Goal: Information Seeking & Learning: Understand process/instructions

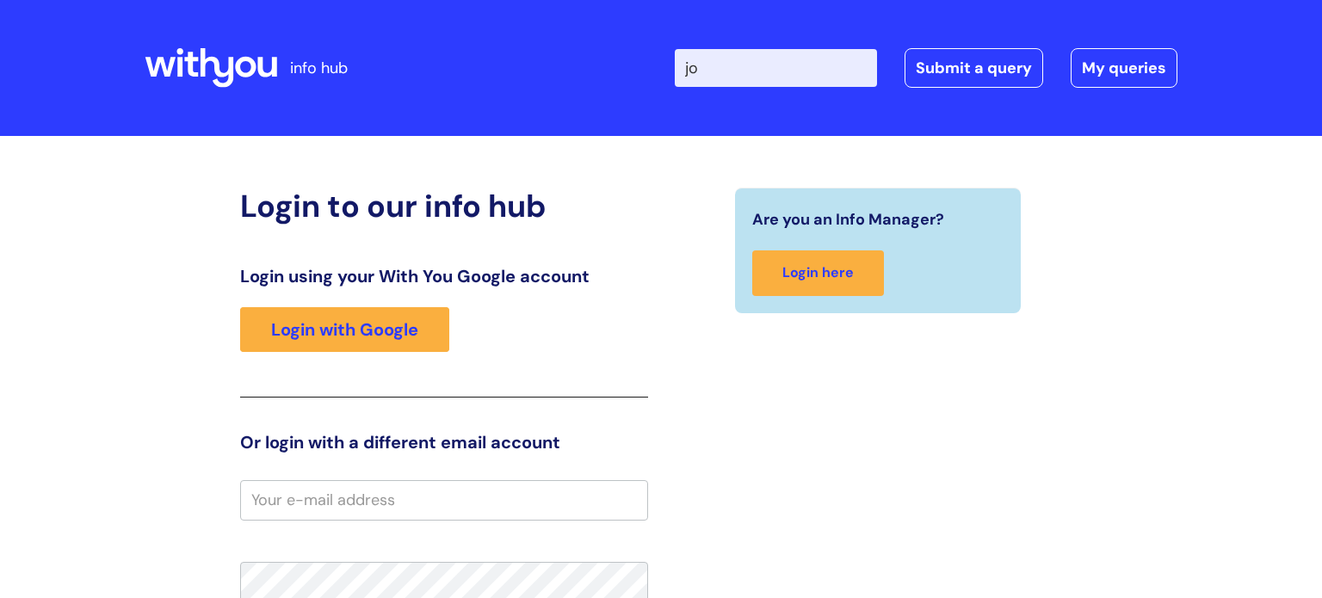
type input "j"
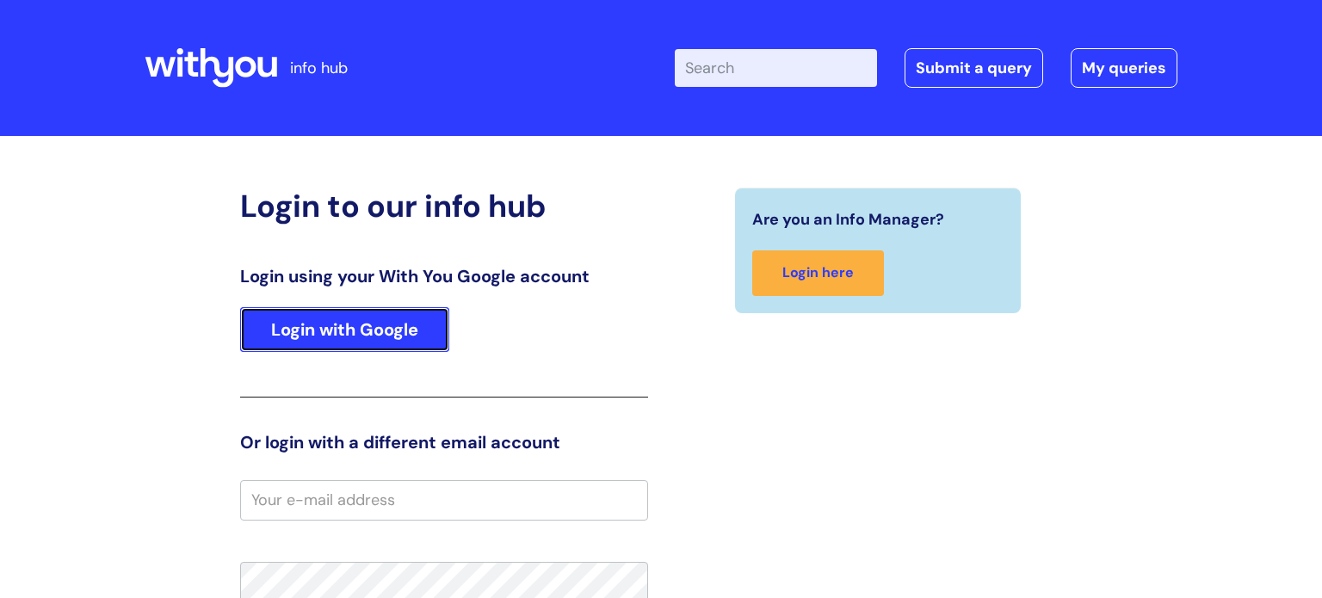
click at [389, 333] on link "Login with Google" at bounding box center [344, 329] width 209 height 45
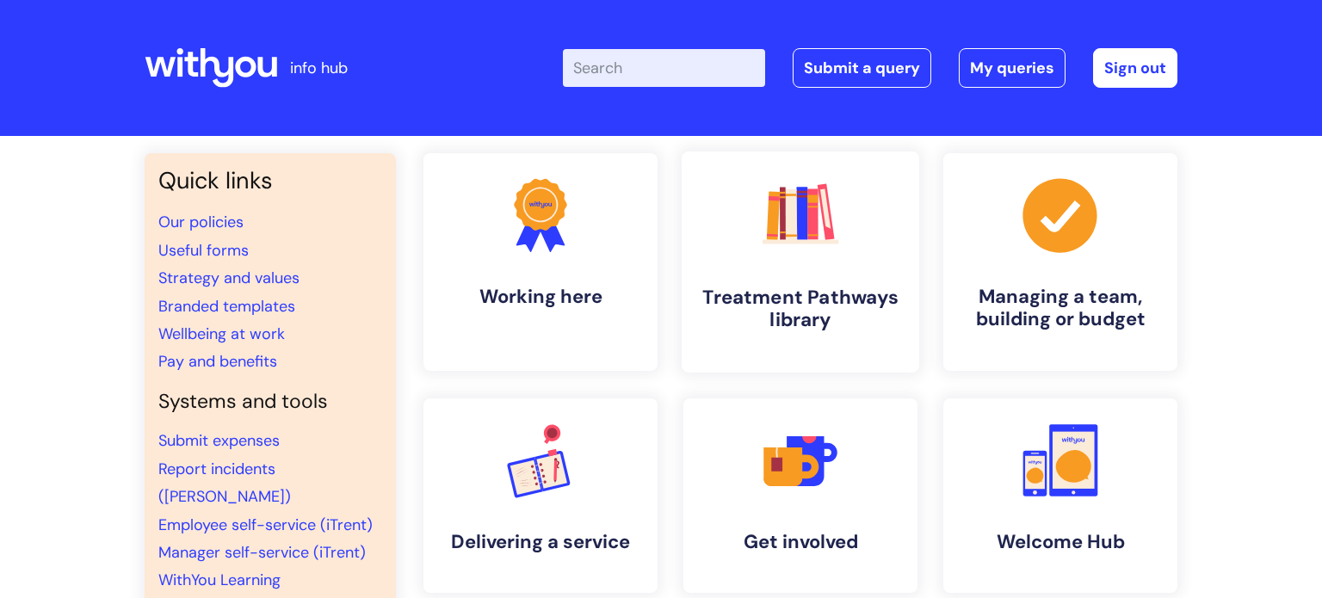
click at [775, 274] on link ".cls-1{fill:#f89b22;}.cls-1,.cls-2,.cls-3,.cls-4,.cls-5,.cls-6,.cls-7{stroke-wi…" at bounding box center [800, 261] width 237 height 221
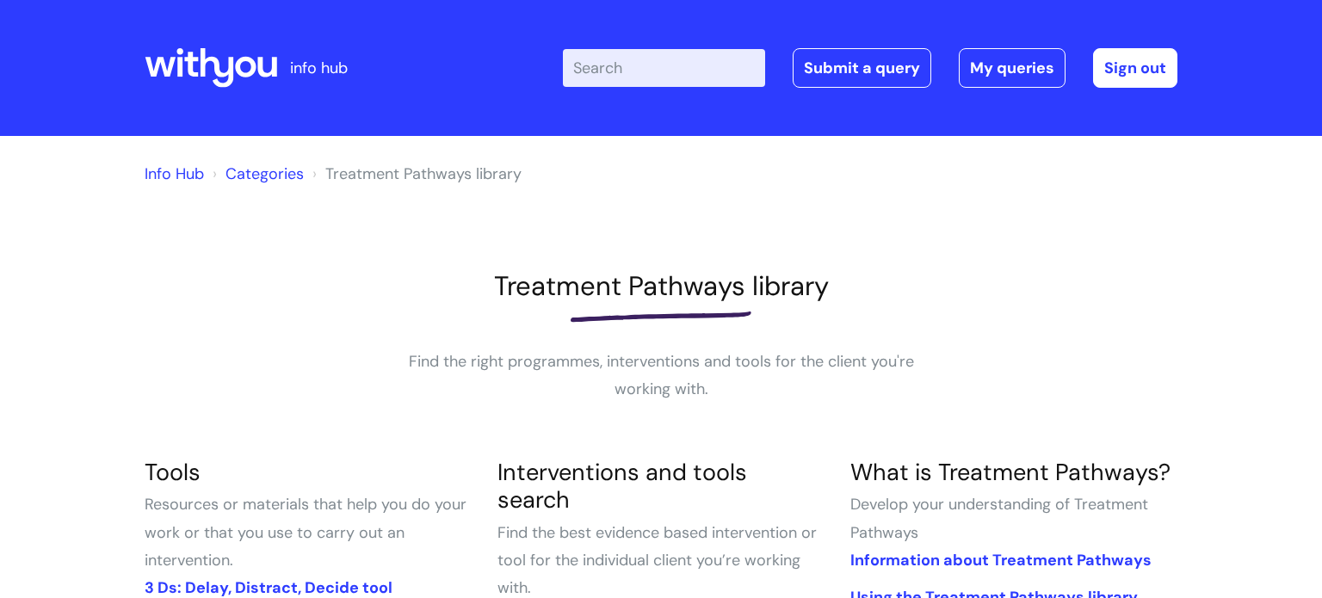
click at [673, 76] on input "Enter your search term here..." at bounding box center [664, 68] width 202 height 38
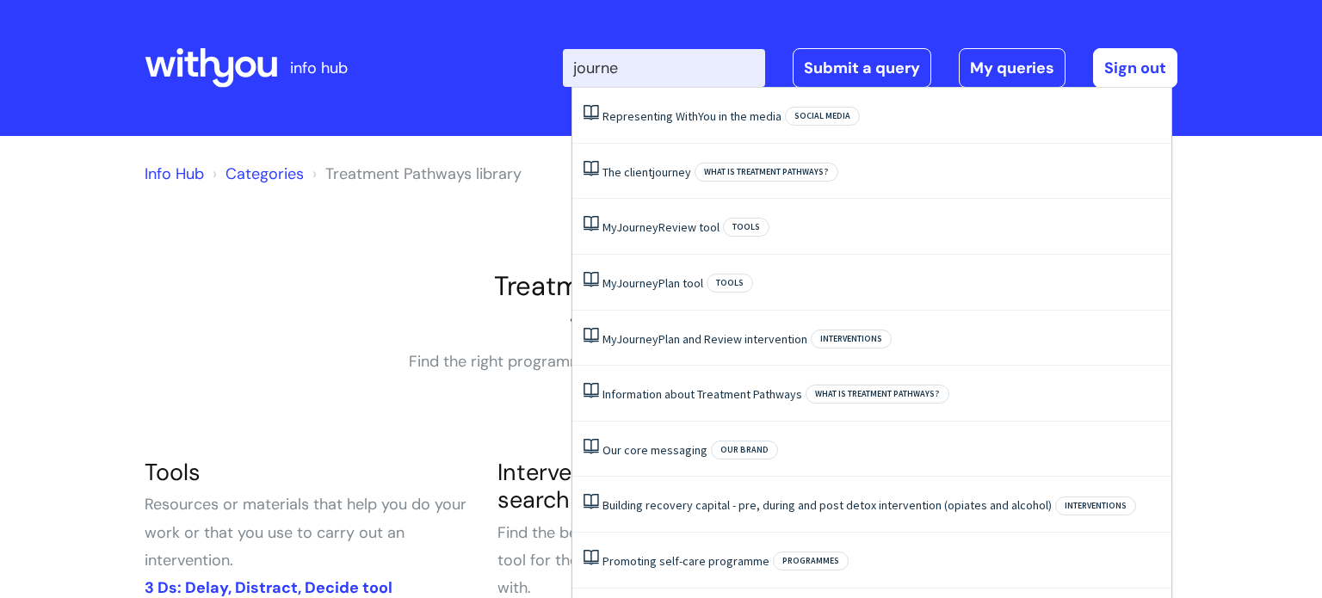
type input "journey"
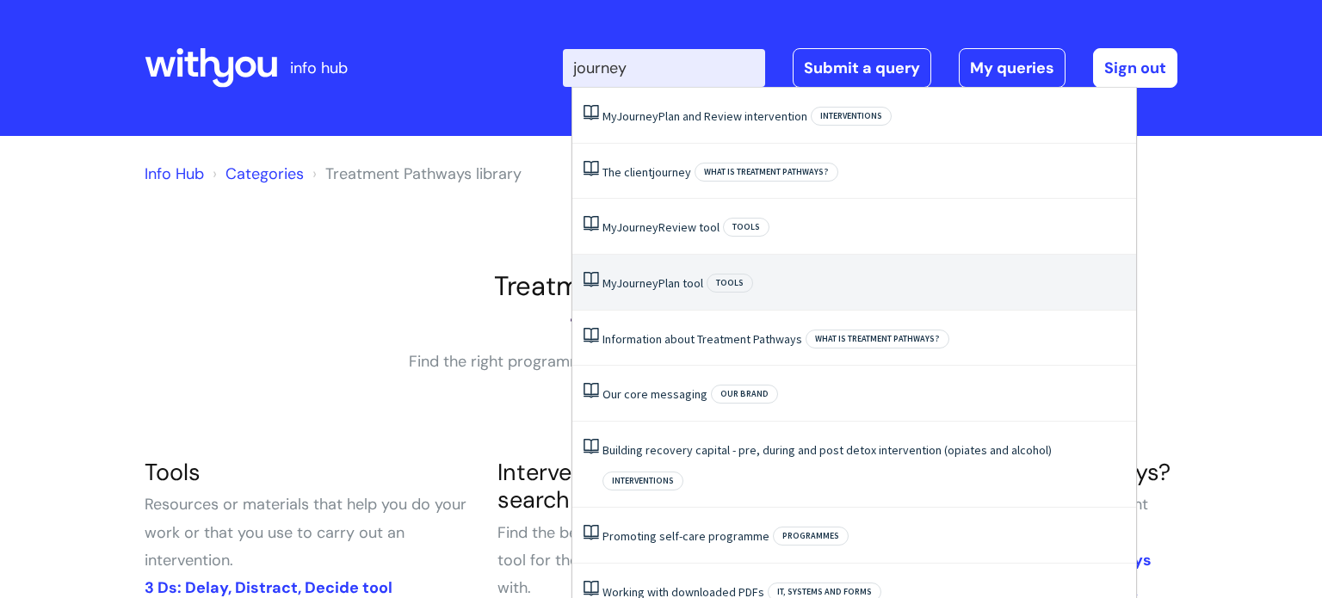
click at [666, 275] on link "My Journey Plan tool" at bounding box center [652, 282] width 101 height 15
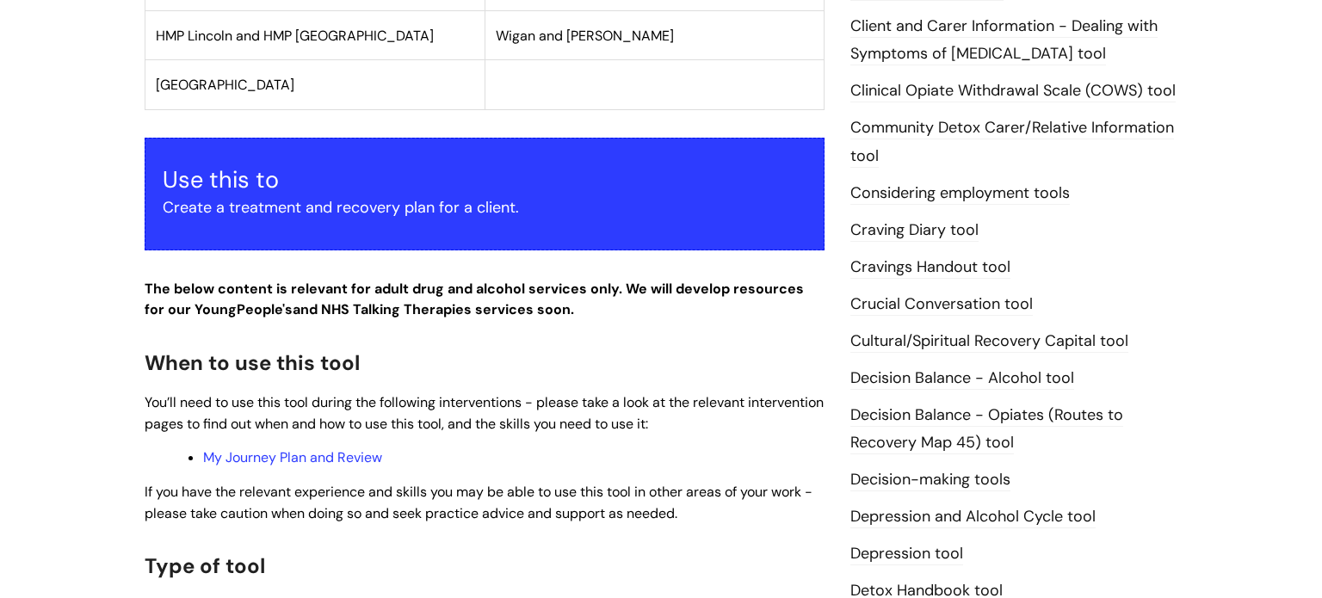
scroll to position [657, 0]
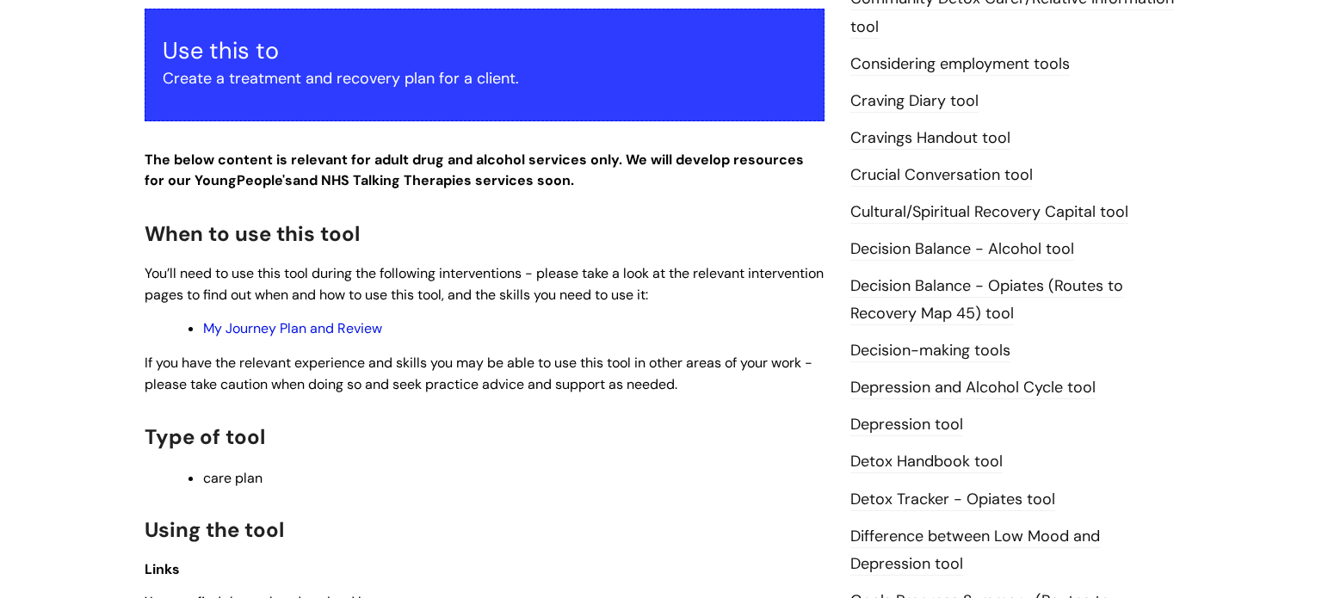
click at [331, 321] on link "My Journey Plan and Review" at bounding box center [292, 328] width 179 height 18
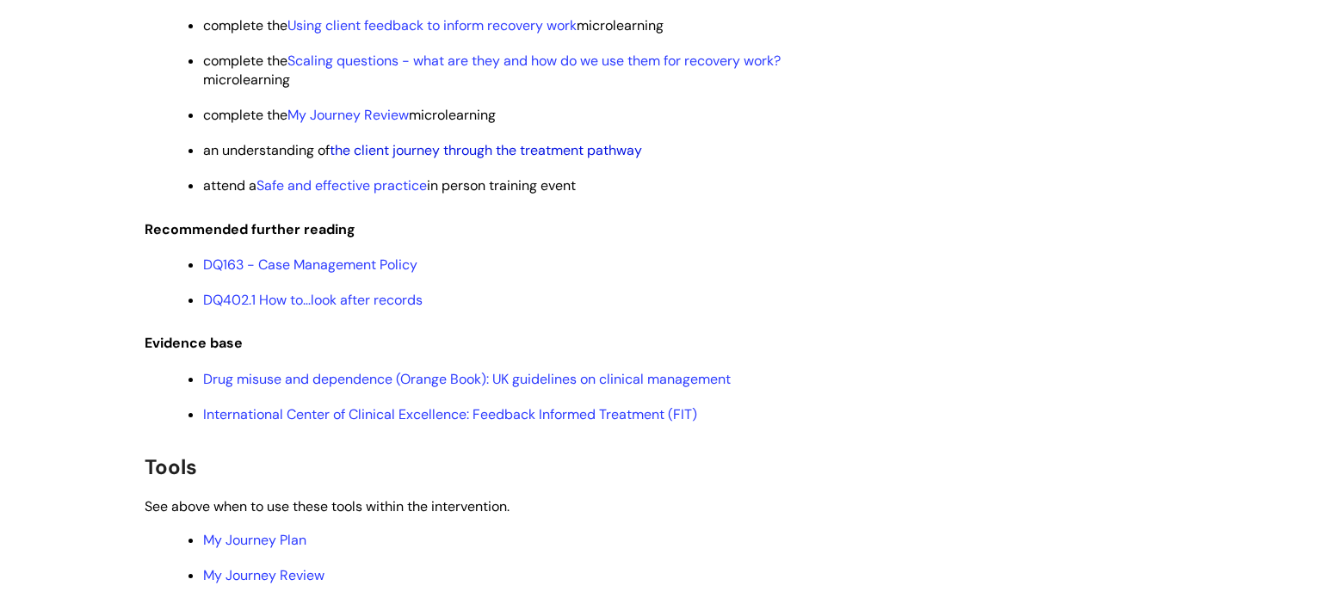
scroll to position [3583, 0]
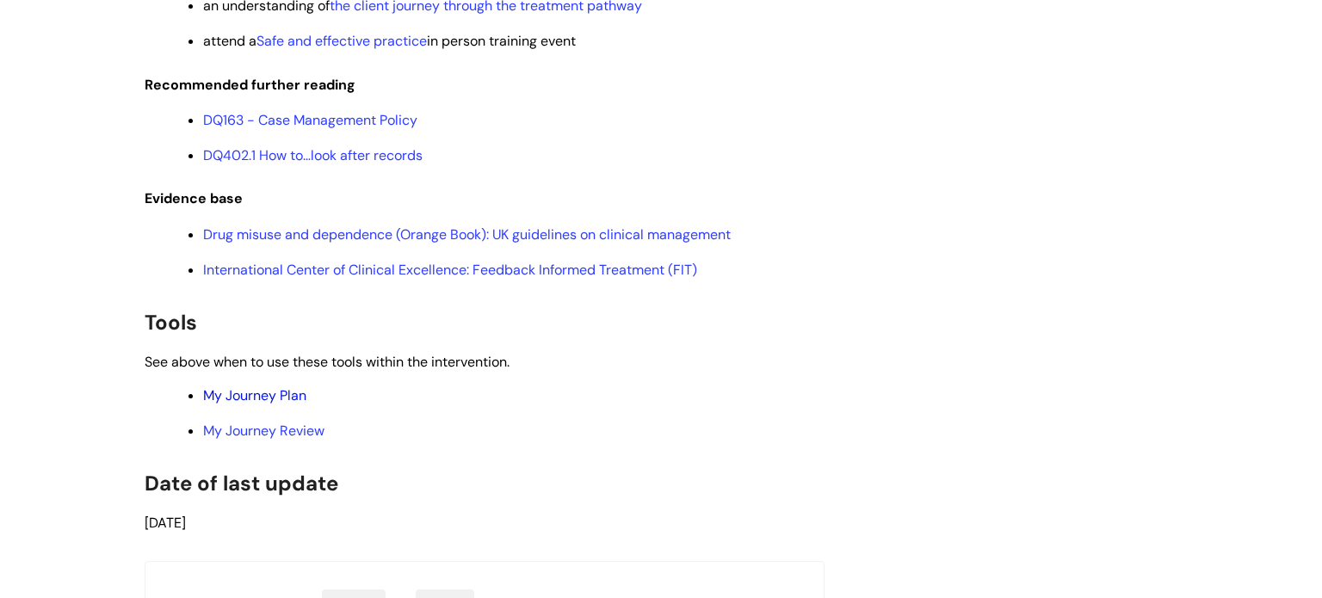
click at [266, 404] on link "My Journey Plan" at bounding box center [254, 395] width 103 height 18
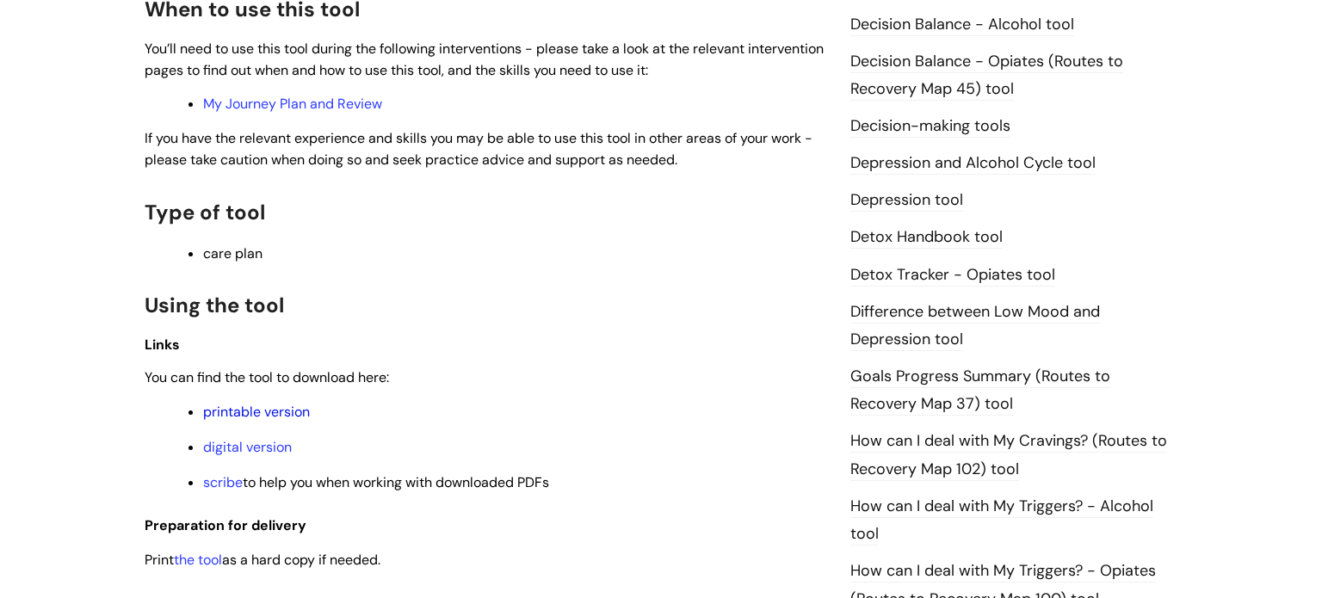
scroll to position [883, 0]
click at [252, 451] on link "digital version" at bounding box center [247, 446] width 89 height 18
